Goal: Browse casually

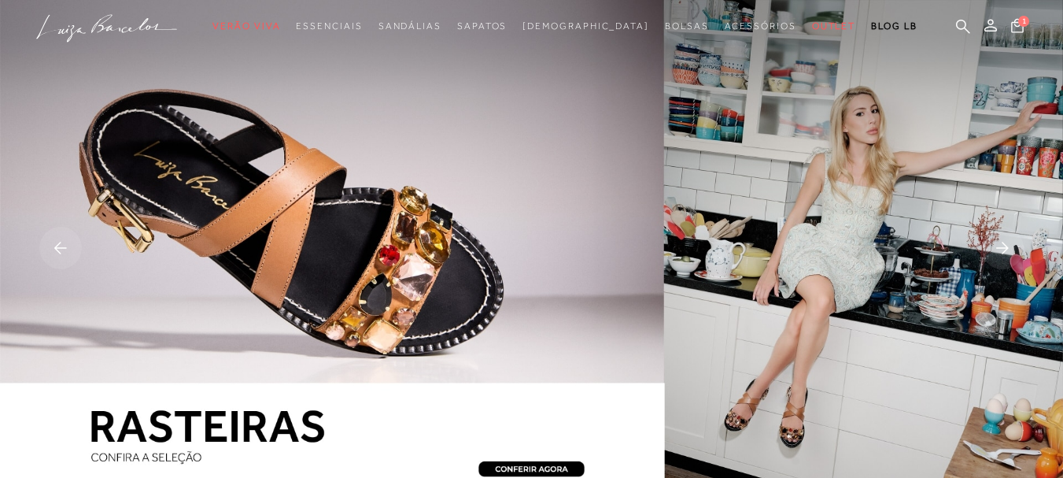
click at [367, 280] on img at bounding box center [531, 249] width 1063 height 499
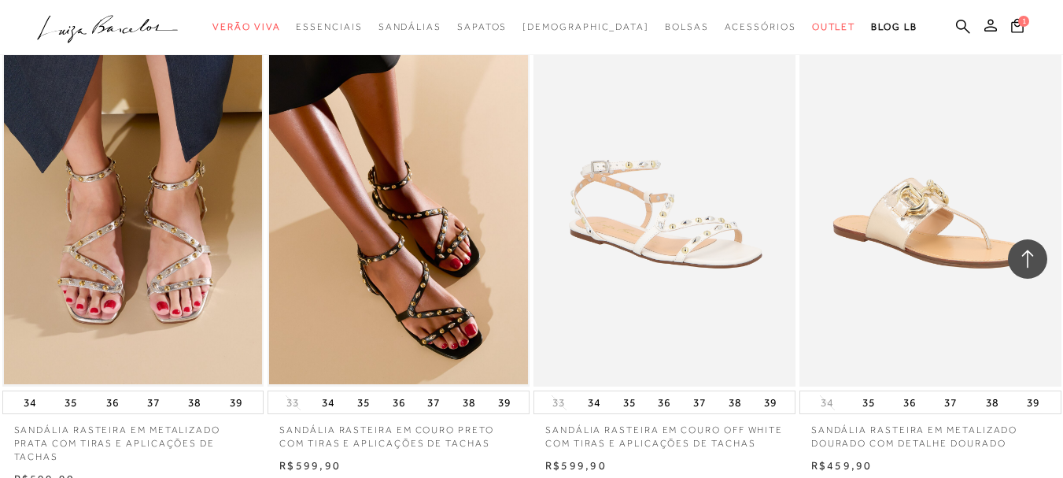
scroll to position [2833, 0]
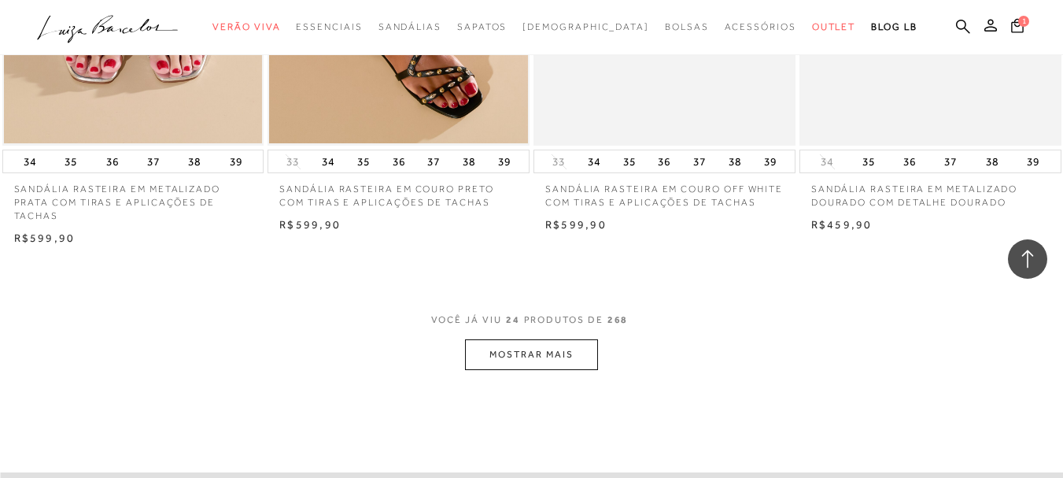
click at [534, 349] on button "MOSTRAR MAIS" at bounding box center [531, 354] width 132 height 31
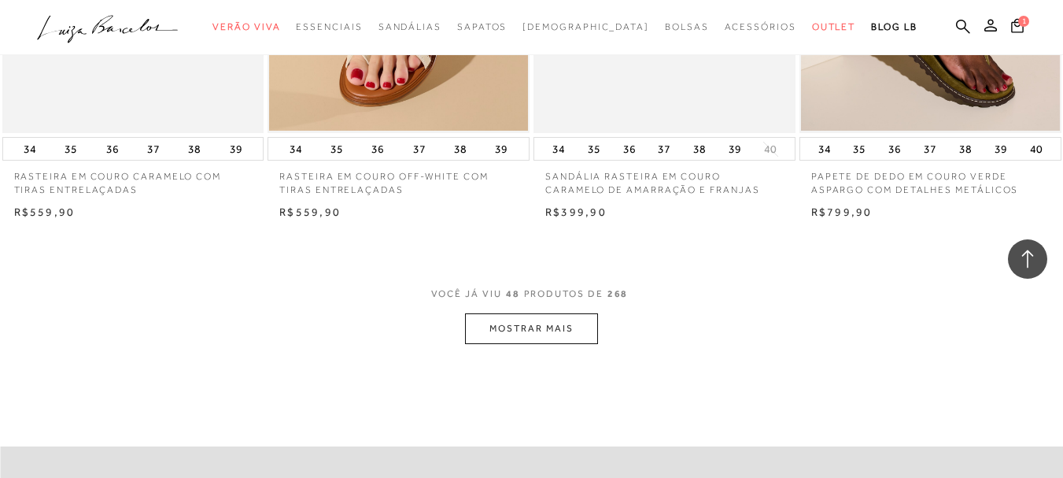
scroll to position [5744, 0]
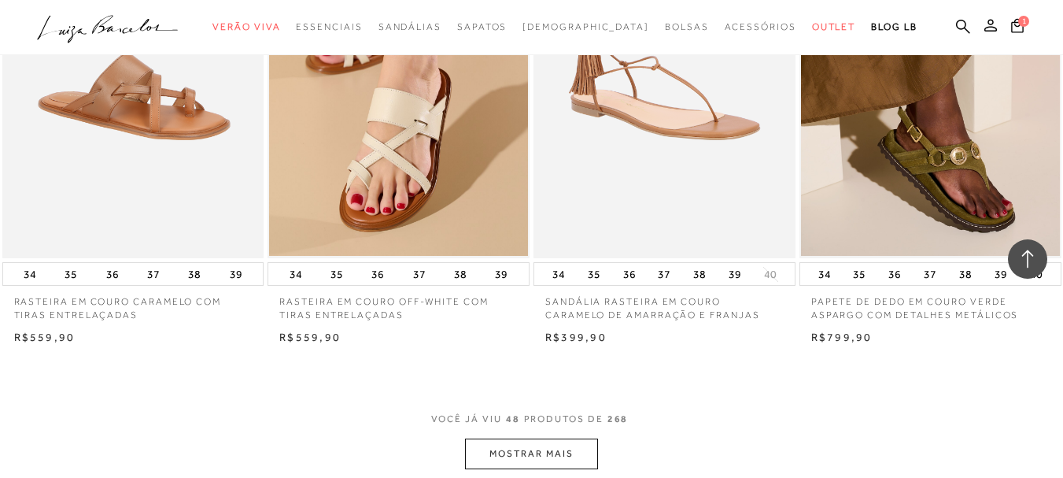
click at [546, 438] on button "MOSTRAR MAIS" at bounding box center [531, 453] width 132 height 31
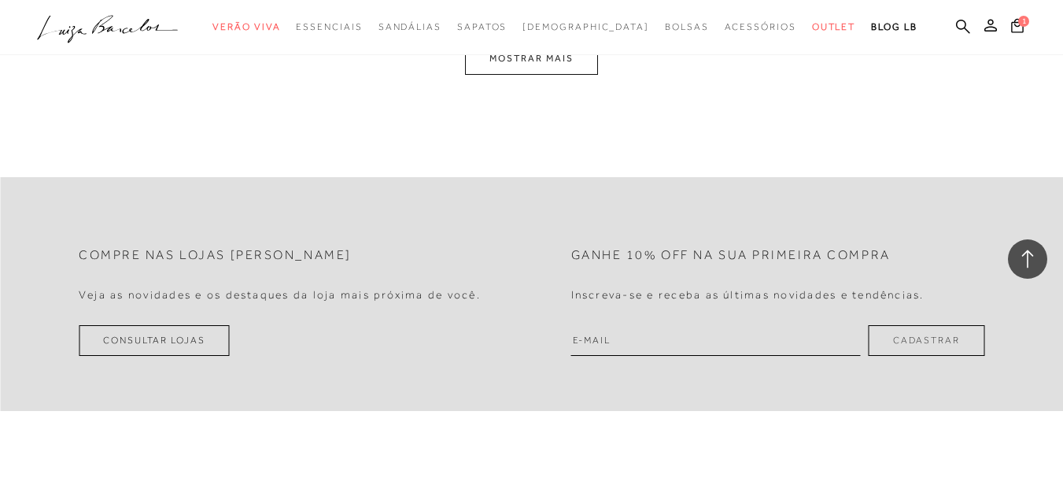
scroll to position [9128, 0]
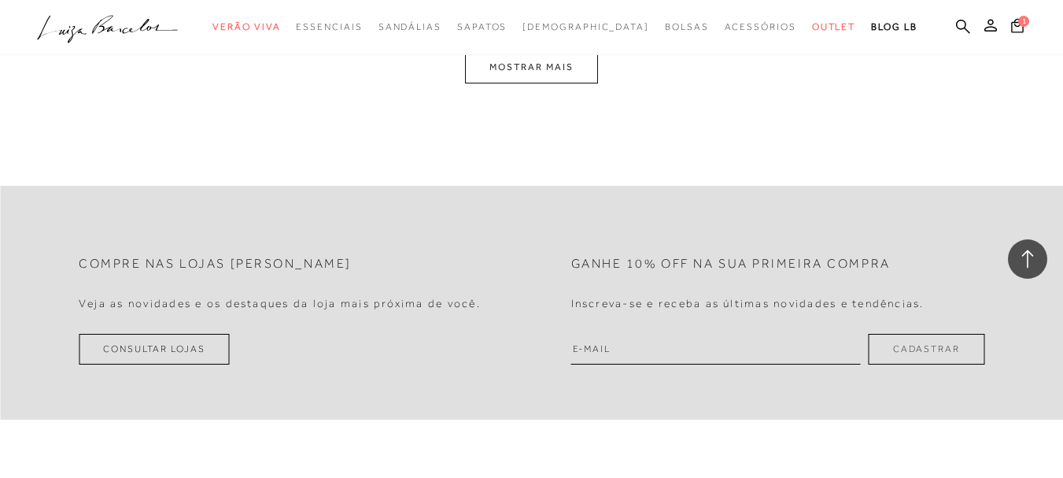
click at [1023, 247] on div at bounding box center [1027, 258] width 39 height 39
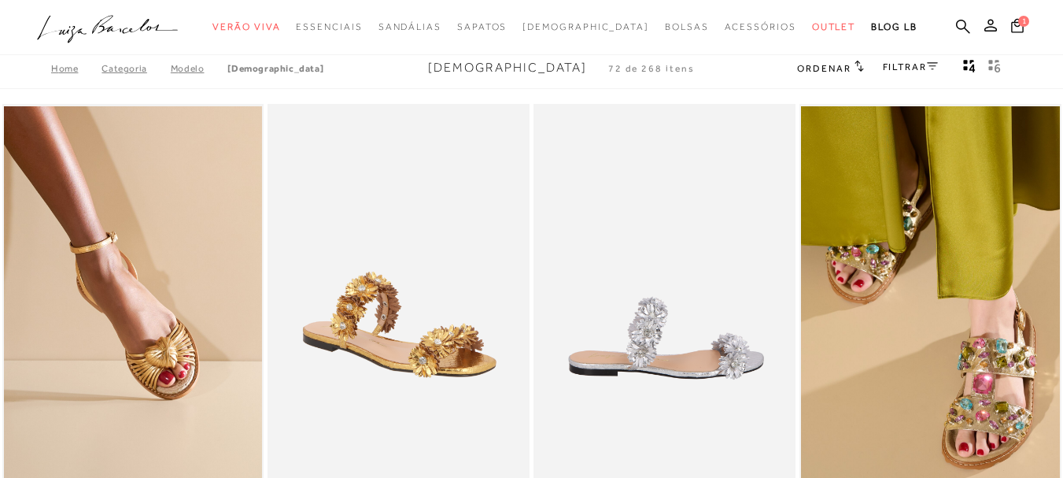
scroll to position [0, 0]
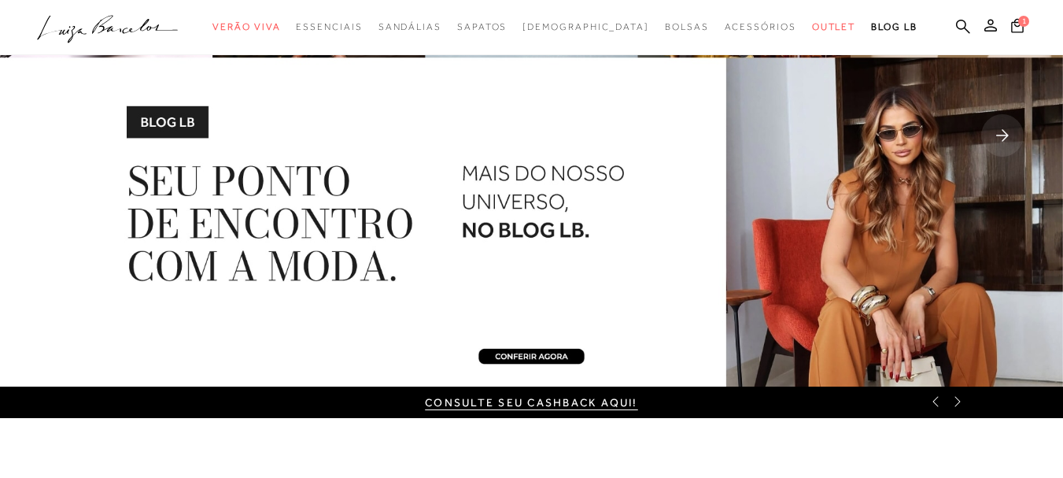
scroll to position [79, 0]
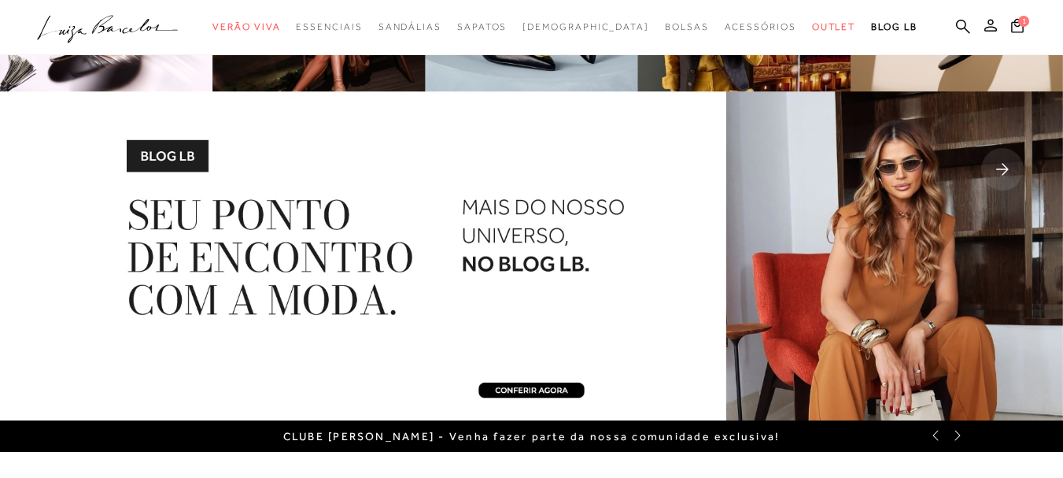
click at [544, 382] on img at bounding box center [531, 170] width 1063 height 499
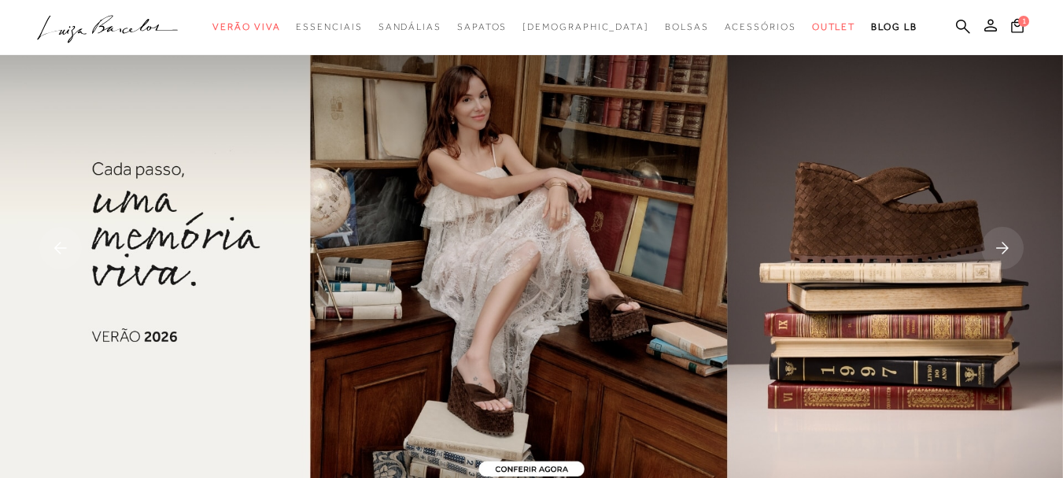
click at [995, 246] on rect at bounding box center [1002, 248] width 42 height 42
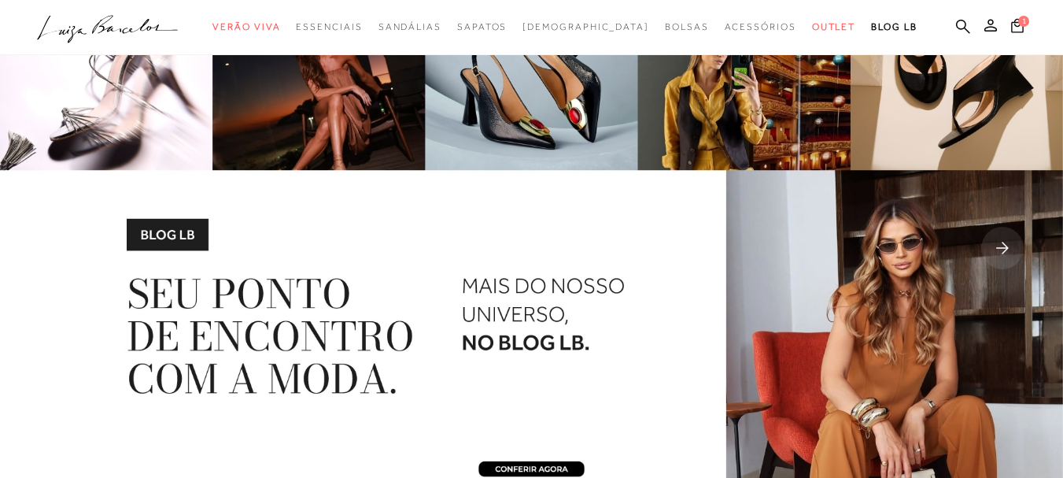
click at [381, 290] on img at bounding box center [531, 249] width 1063 height 499
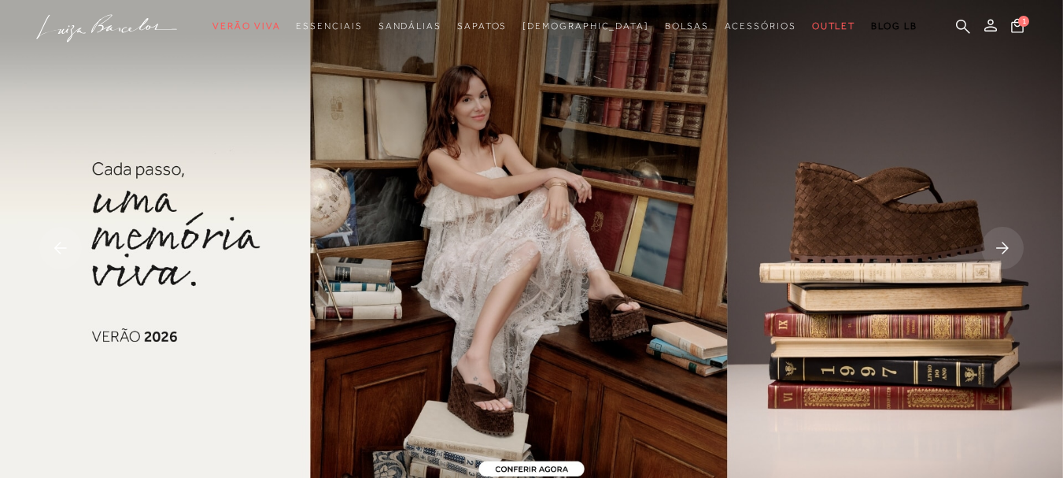
click at [1001, 242] on rect at bounding box center [1002, 248] width 42 height 42
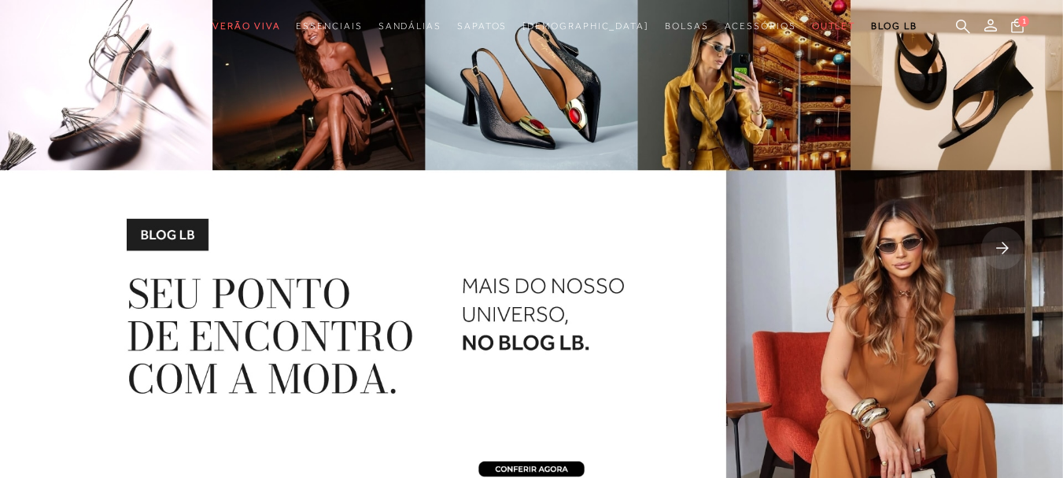
click at [1001, 242] on rect at bounding box center [1002, 248] width 42 height 42
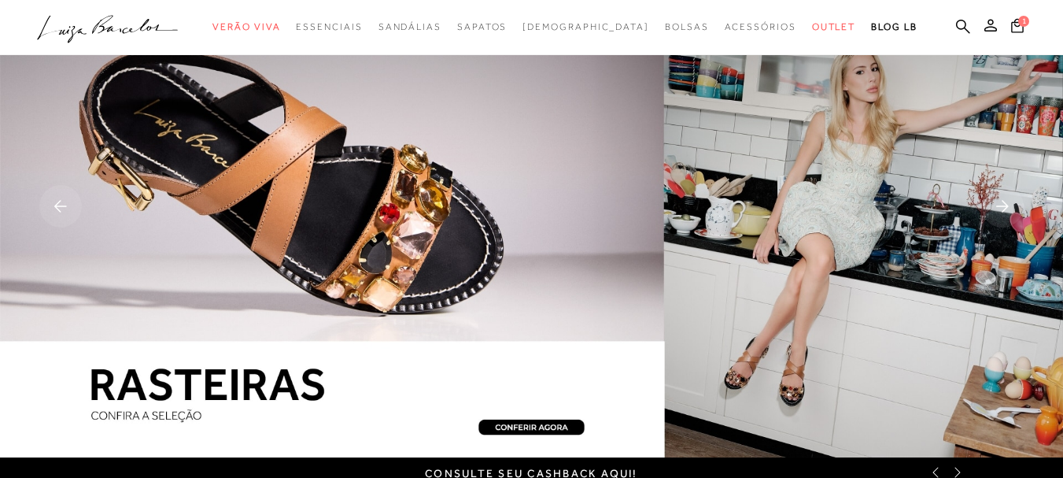
scroll to position [79, 0]
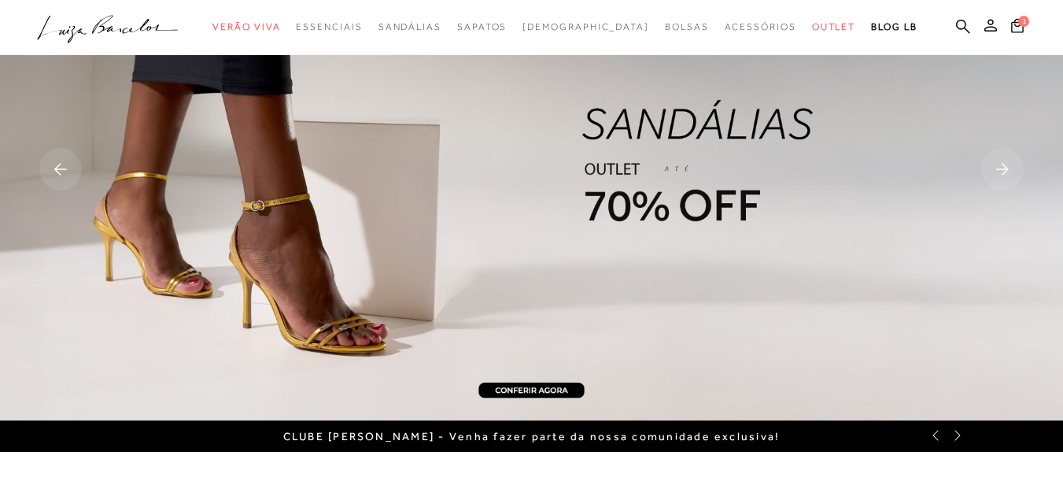
click at [1005, 168] on rect at bounding box center [1002, 169] width 42 height 42
